Goal: Task Accomplishment & Management: Manage account settings

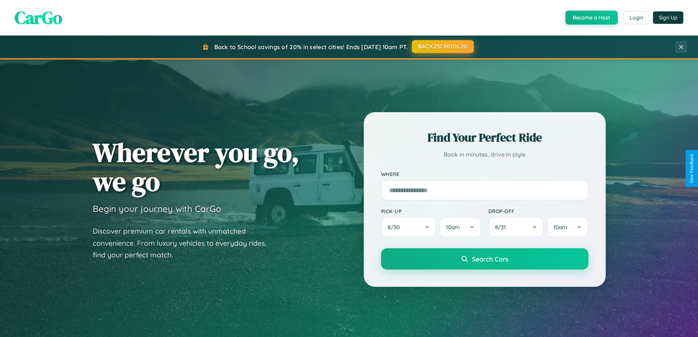
click at [442, 47] on button "BACK2SCHOOL20" at bounding box center [443, 46] width 62 height 13
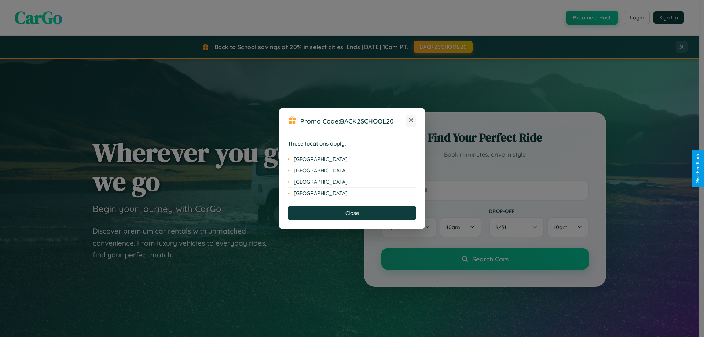
click at [411, 121] on icon at bounding box center [411, 120] width 4 height 4
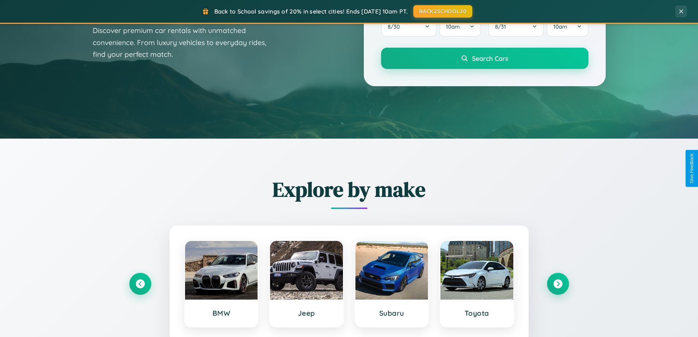
scroll to position [316, 0]
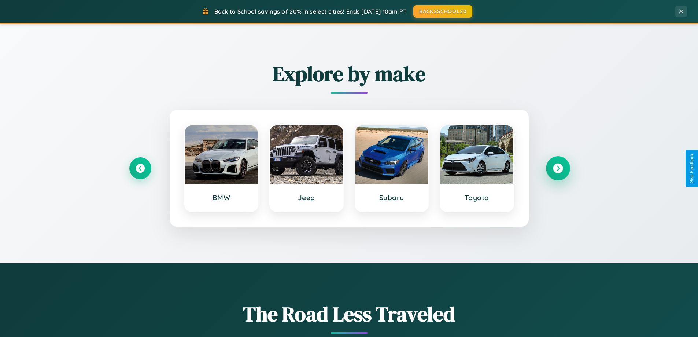
click at [558, 168] on icon at bounding box center [558, 168] width 10 height 10
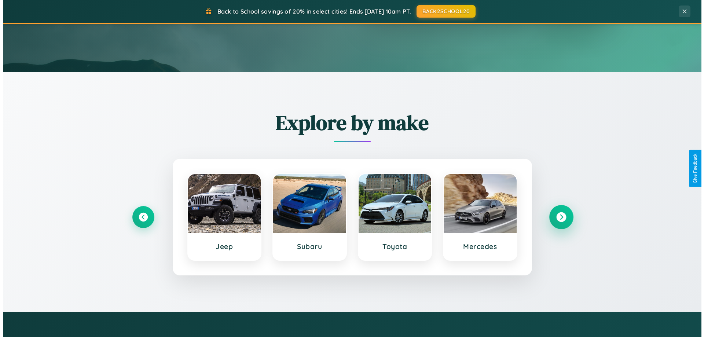
scroll to position [0, 0]
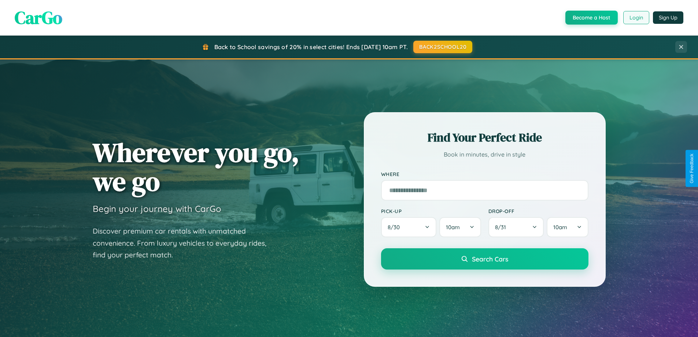
click at [636, 18] on button "Login" at bounding box center [636, 17] width 26 height 13
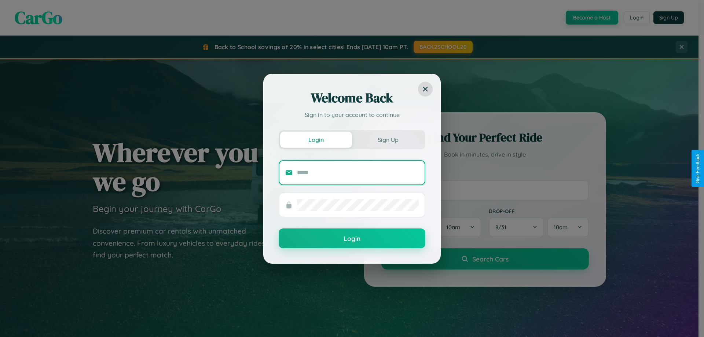
click at [358, 172] on input "text" at bounding box center [358, 173] width 122 height 12
type input "**********"
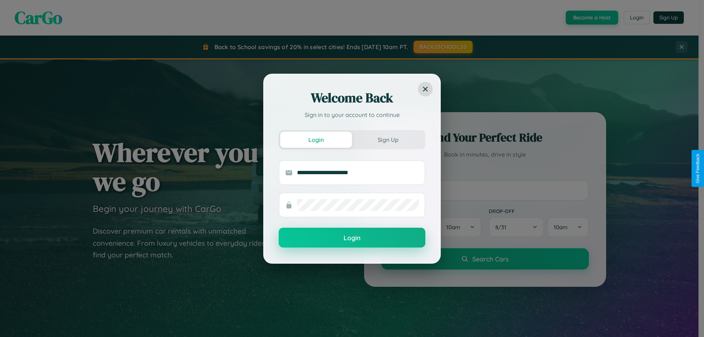
click at [352, 237] on button "Login" at bounding box center [352, 238] width 147 height 20
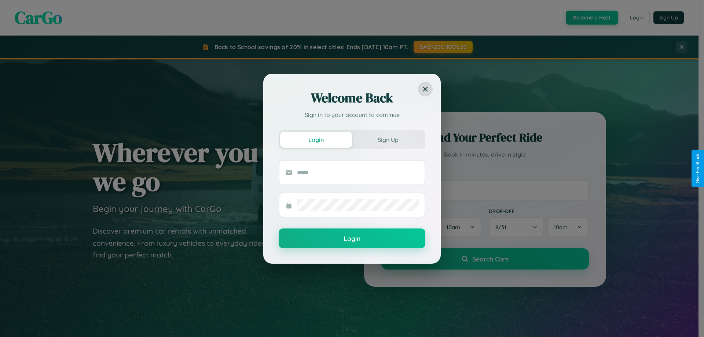
scroll to position [316, 0]
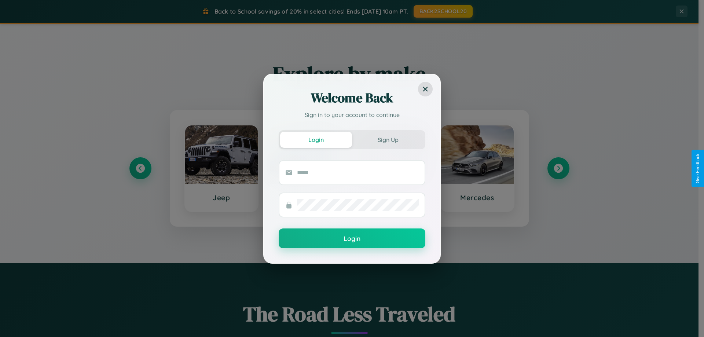
click at [558, 168] on div "Welcome Back Sign in to your account to continue Login Sign Up Login" at bounding box center [352, 168] width 704 height 337
click at [140, 168] on div "Welcome Back Sign in to your account to continue Login Sign Up Login" at bounding box center [352, 168] width 704 height 337
click at [558, 168] on div "Welcome Back Sign in to your account to continue Login Sign Up Login" at bounding box center [352, 168] width 704 height 337
click at [391, 168] on input "text" at bounding box center [358, 173] width 122 height 12
